Goal: Information Seeking & Learning: Learn about a topic

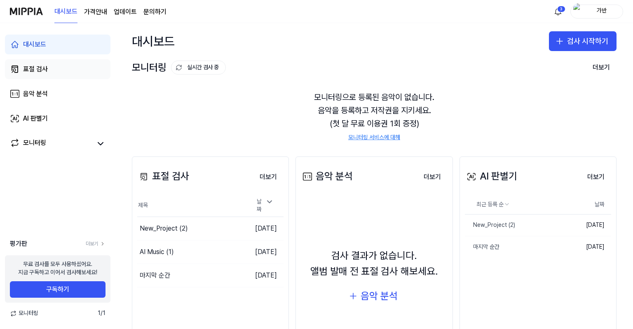
click at [41, 73] on div "표절 검사" at bounding box center [35, 69] width 25 height 10
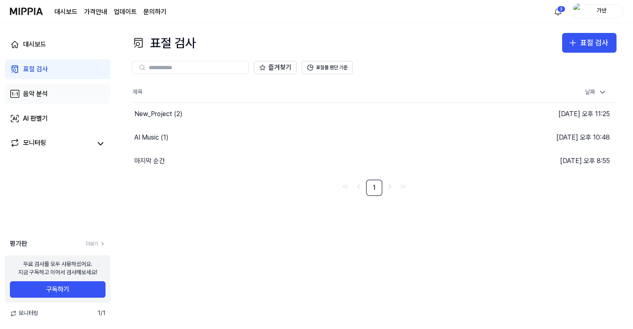
click at [47, 94] on div "음악 분석" at bounding box center [35, 94] width 25 height 10
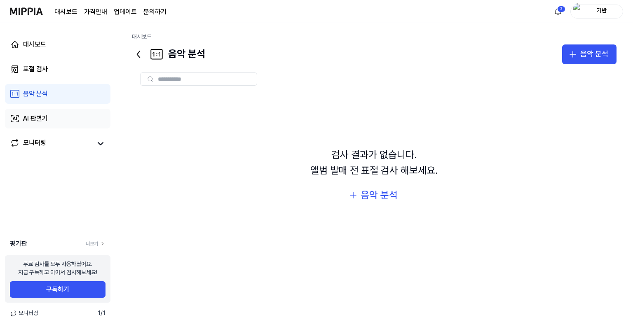
click at [36, 120] on div "AI 판별기" at bounding box center [35, 119] width 25 height 10
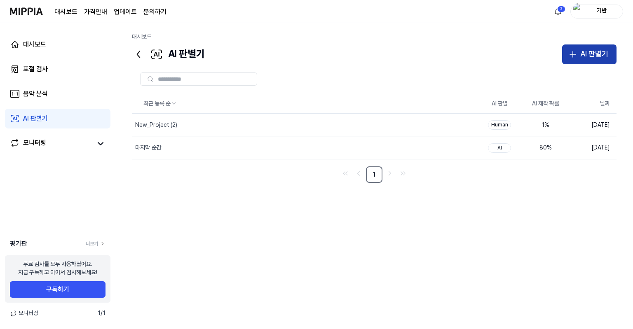
click at [583, 57] on div "AI 판별기" at bounding box center [594, 54] width 28 height 12
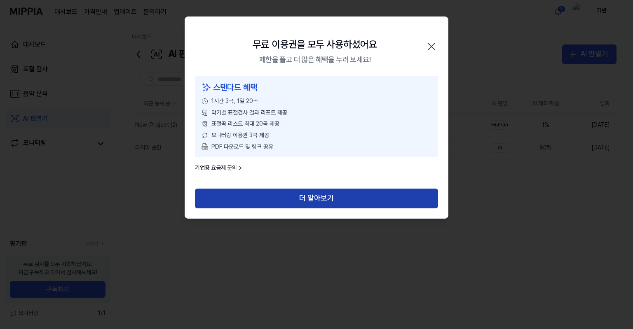
click at [266, 197] on button "더 알아보기" at bounding box center [316, 199] width 243 height 20
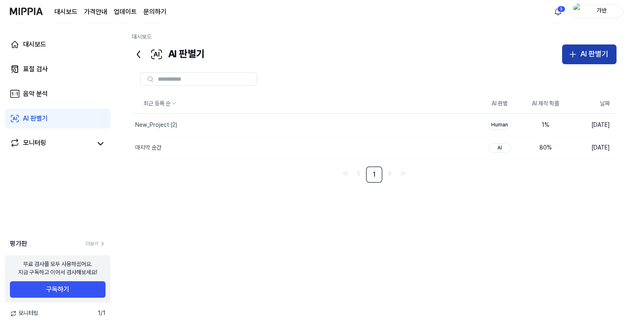
click at [582, 54] on div "AI 판별기" at bounding box center [594, 54] width 28 height 12
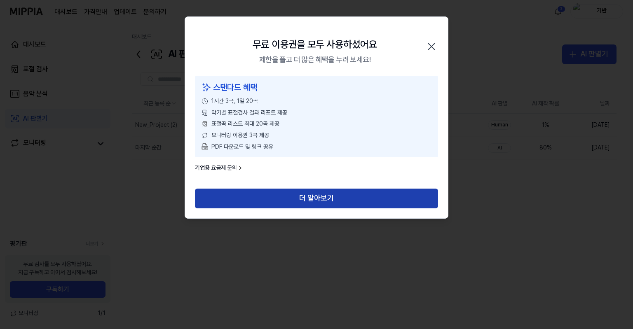
click at [321, 197] on button "더 알아보기" at bounding box center [316, 199] width 243 height 20
